Goal: Find specific page/section: Find specific page/section

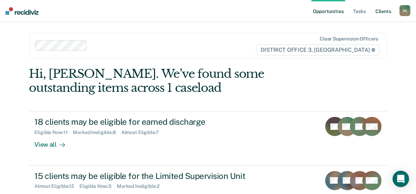
click at [377, 13] on link "Client s" at bounding box center [383, 11] width 19 height 22
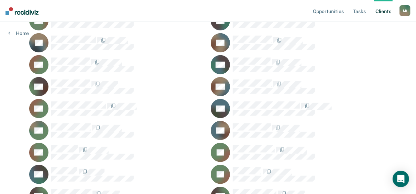
scroll to position [357, 0]
